Goal: Information Seeking & Learning: Learn about a topic

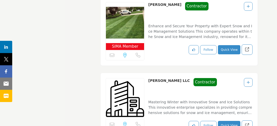
scroll to position [6619, 0]
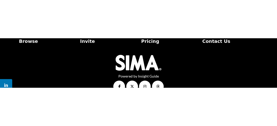
scroll to position [9123, 0]
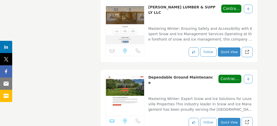
scroll to position [12087, 0]
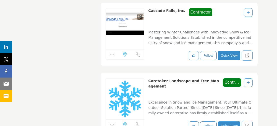
scroll to position [12172, 0]
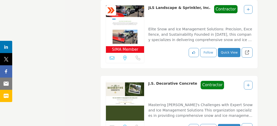
scroll to position [9208, 0]
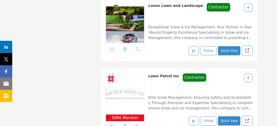
scroll to position [7707, 0]
